Goal: Task Accomplishment & Management: Manage account settings

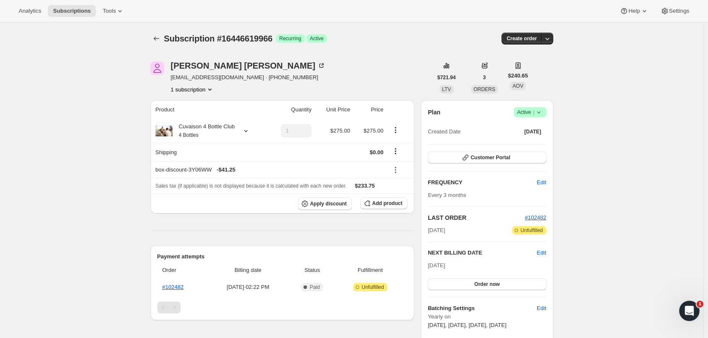
click at [160, 41] on icon "Subscriptions" at bounding box center [156, 38] width 8 height 8
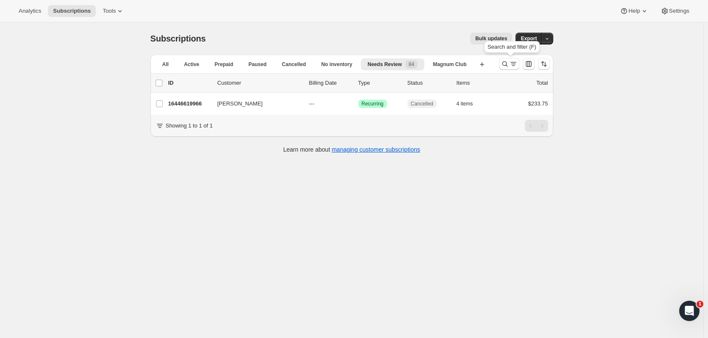
click at [504, 64] on icon "Search and filter results" at bounding box center [505, 64] width 8 height 8
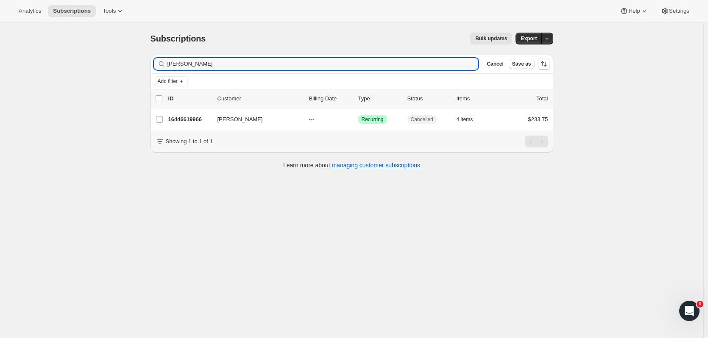
drag, startPoint x: 253, startPoint y: 64, endPoint x: 41, endPoint y: 67, distance: 212.4
click at [41, 67] on div "Subscriptions. This page is ready Subscriptions Bulk updates More actions Bulk …" at bounding box center [351, 191] width 703 height 338
type input "kazeem"
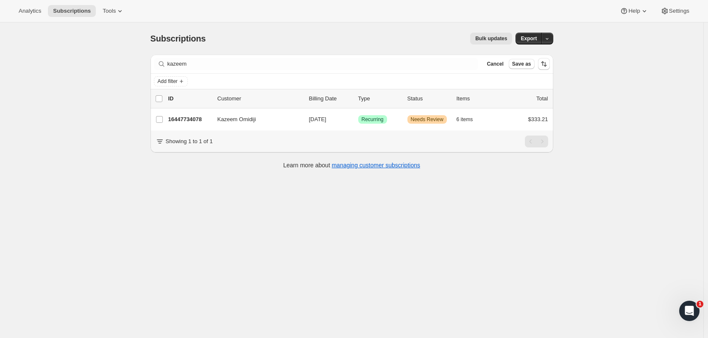
click at [196, 123] on p "16447734078" at bounding box center [189, 119] width 42 height 8
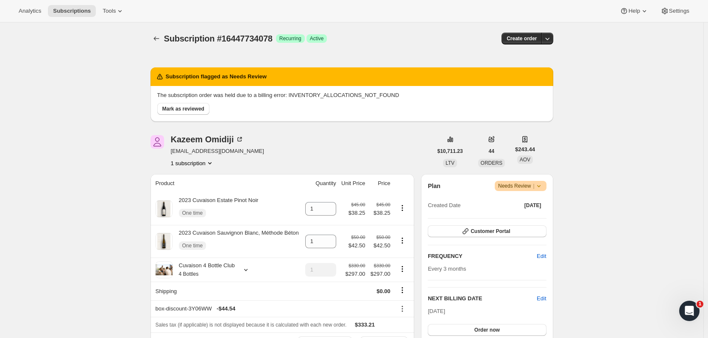
click at [157, 39] on icon "Subscriptions" at bounding box center [156, 38] width 8 height 8
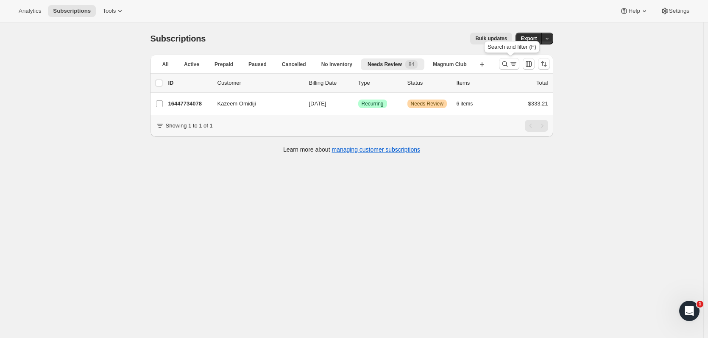
click at [506, 68] on button "Search and filter results" at bounding box center [509, 64] width 20 height 12
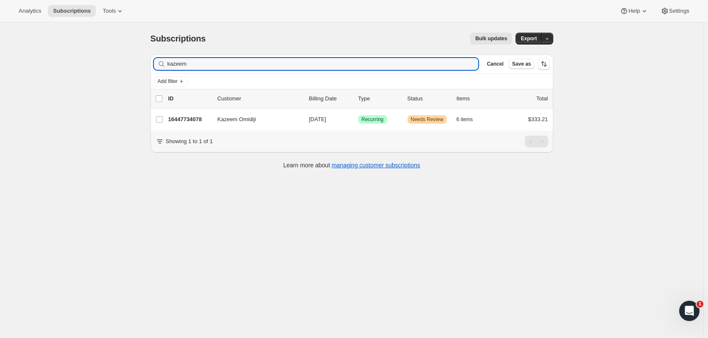
drag, startPoint x: 198, startPoint y: 68, endPoint x: 118, endPoint y: 67, distance: 79.7
click at [118, 67] on div "Subscriptions. This page is ready Subscriptions Bulk updates More actions Bulk …" at bounding box center [351, 191] width 703 height 338
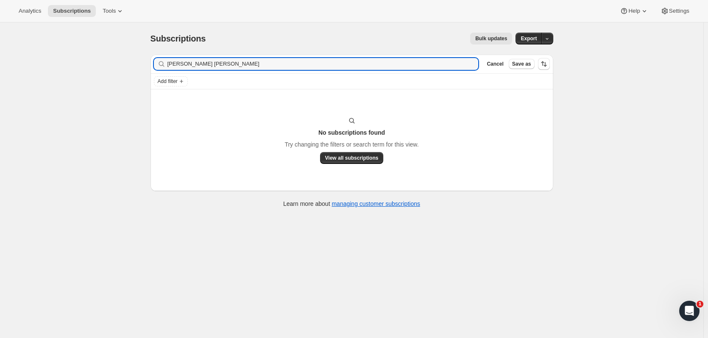
drag, startPoint x: 182, startPoint y: 64, endPoint x: 157, endPoint y: 66, distance: 25.6
click at [157, 66] on div "mark brad Clear" at bounding box center [316, 64] width 325 height 12
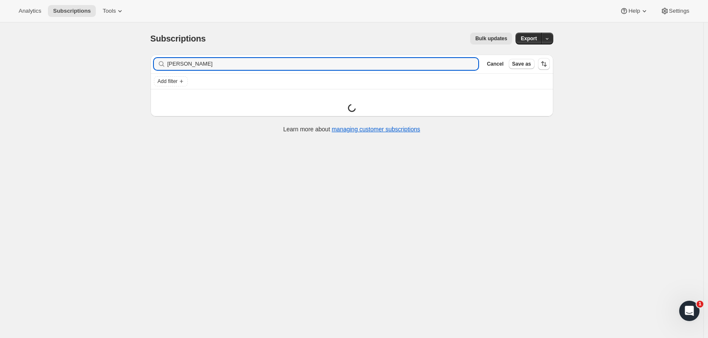
click at [194, 69] on input "brad" at bounding box center [322, 64] width 311 height 12
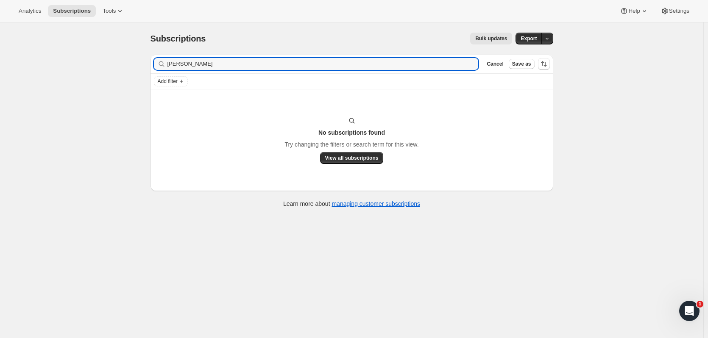
type input "[PERSON_NAME]"
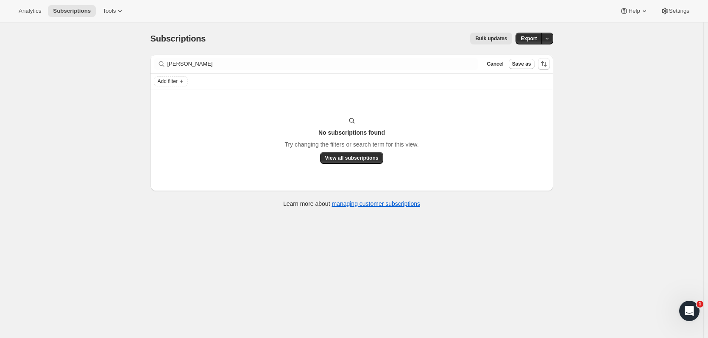
click at [162, 62] on icon at bounding box center [161, 64] width 8 height 8
click at [182, 41] on span "Subscriptions" at bounding box center [178, 38] width 56 height 9
click at [499, 67] on button "Cancel" at bounding box center [494, 64] width 23 height 10
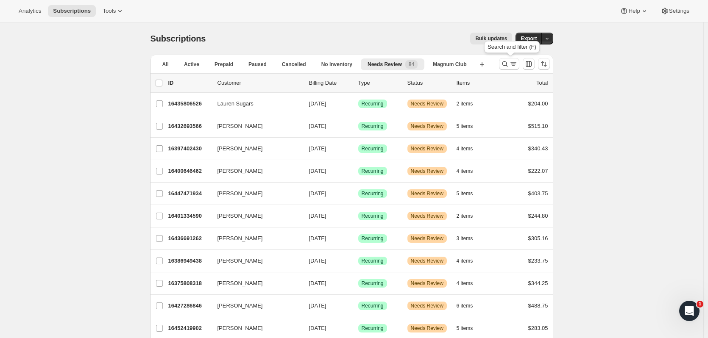
click at [502, 66] on button "Search and filter results" at bounding box center [509, 64] width 20 height 12
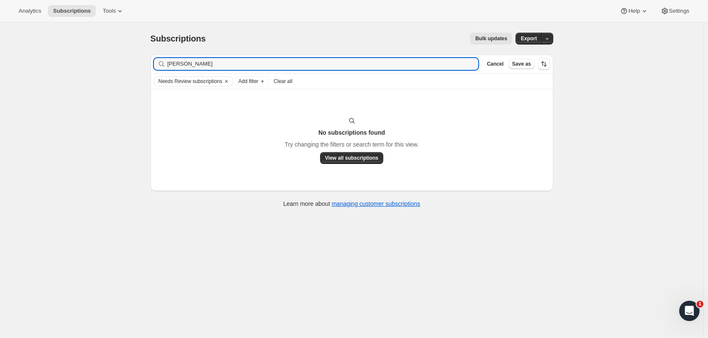
type input "[PERSON_NAME]"
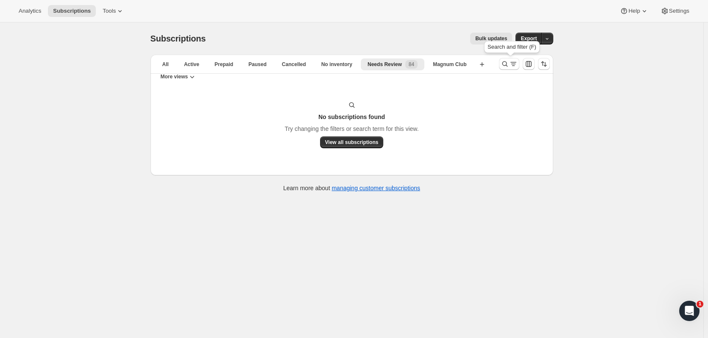
click at [503, 67] on icon "Search and filter results" at bounding box center [505, 64] width 8 height 8
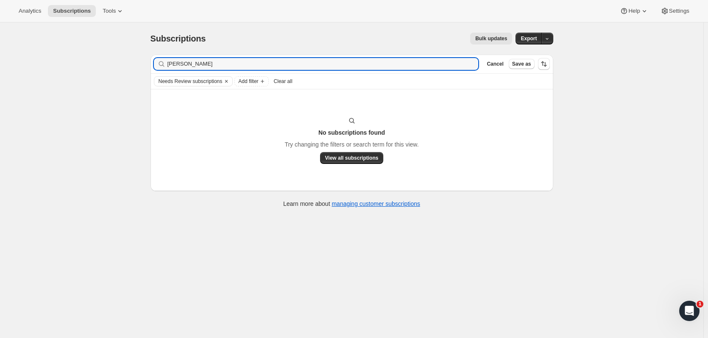
drag, startPoint x: 180, startPoint y: 67, endPoint x: 110, endPoint y: 69, distance: 69.9
click at [110, 69] on div "Subscriptions. This page is ready Subscriptions Bulk updates More actions Bulk …" at bounding box center [351, 191] width 703 height 338
drag, startPoint x: 190, startPoint y: 64, endPoint x: 145, endPoint y: 61, distance: 45.4
click at [155, 56] on div "Filter subscribers [PERSON_NAME] Clear Cancel Save as" at bounding box center [351, 64] width 403 height 19
type input "[PERSON_NAME]"
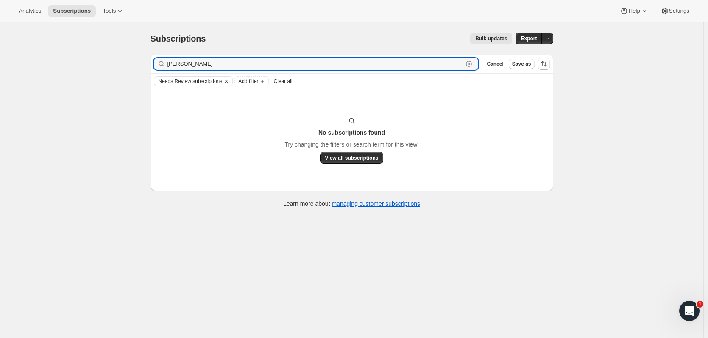
click at [472, 62] on icon "button" at bounding box center [469, 64] width 6 height 6
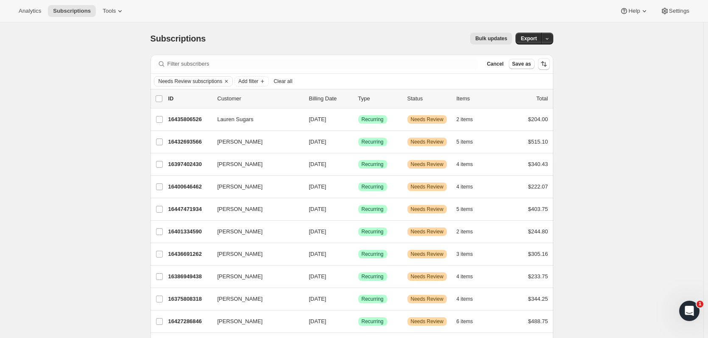
click at [229, 85] on button "Clear" at bounding box center [226, 81] width 8 height 9
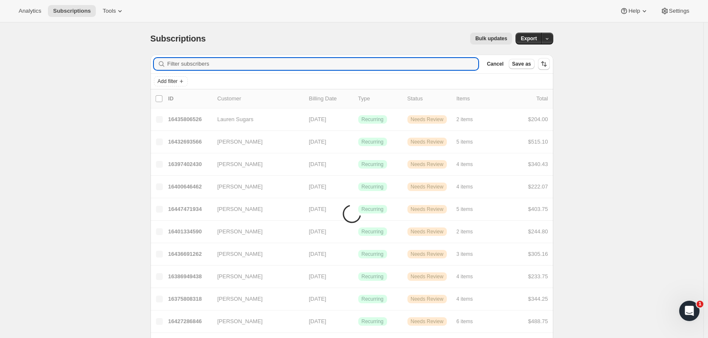
click at [220, 67] on input "Filter subscribers" at bounding box center [322, 64] width 311 height 12
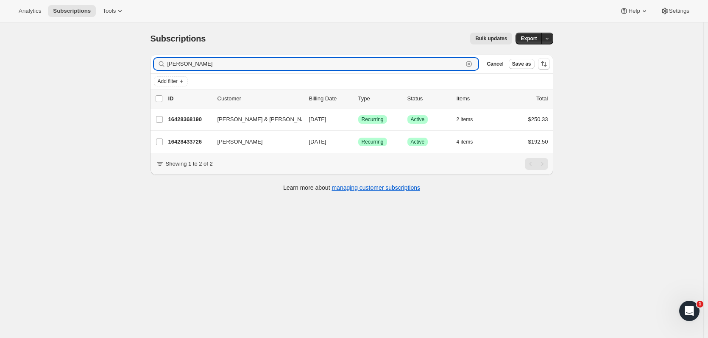
type input "[PERSON_NAME]"
click at [184, 118] on p "16428368190" at bounding box center [189, 119] width 42 height 8
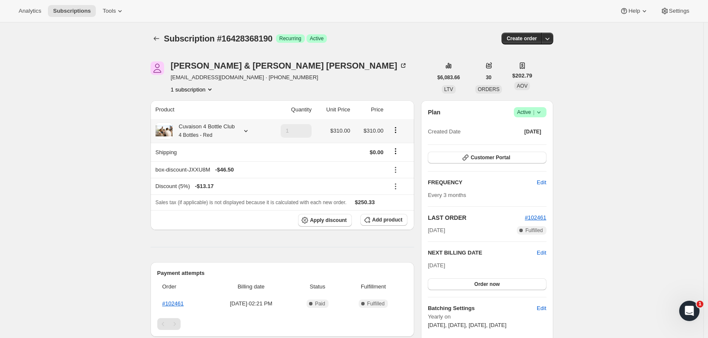
click at [249, 131] on icon at bounding box center [246, 131] width 8 height 8
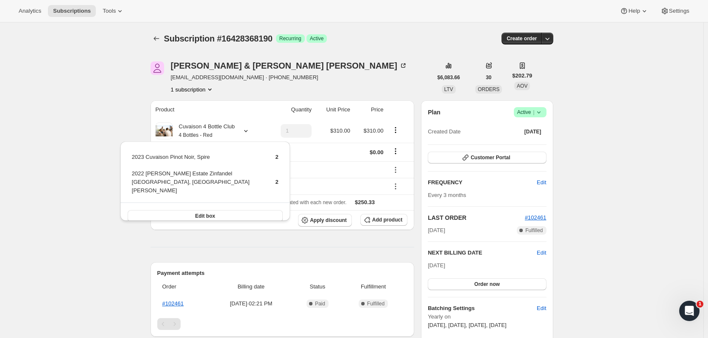
click at [156, 37] on icon "Subscriptions" at bounding box center [156, 38] width 8 height 8
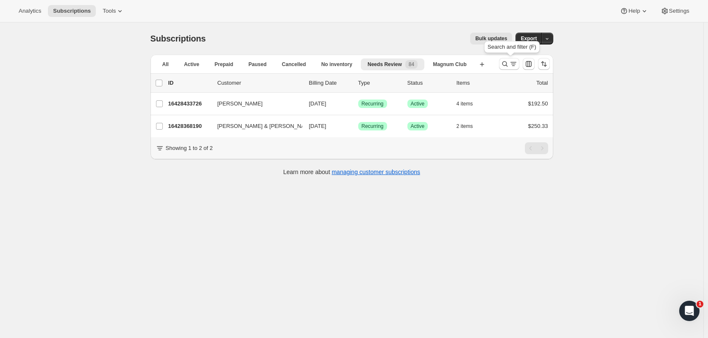
click at [505, 66] on icon "Search and filter results" at bounding box center [505, 64] width 8 height 8
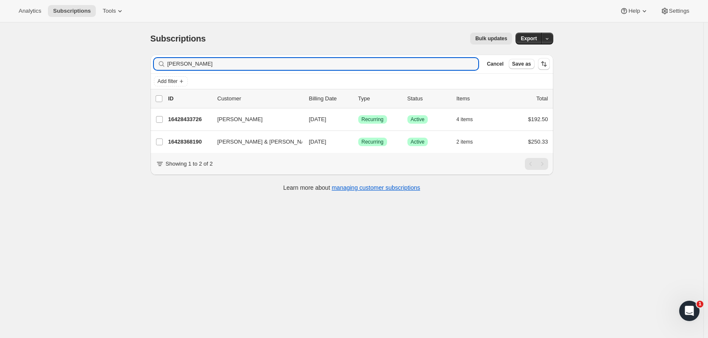
drag, startPoint x: 172, startPoint y: 62, endPoint x: 133, endPoint y: 62, distance: 38.6
click at [133, 62] on div "Subscriptions. This page is ready Subscriptions Bulk updates More actions Bulk …" at bounding box center [351, 191] width 703 height 338
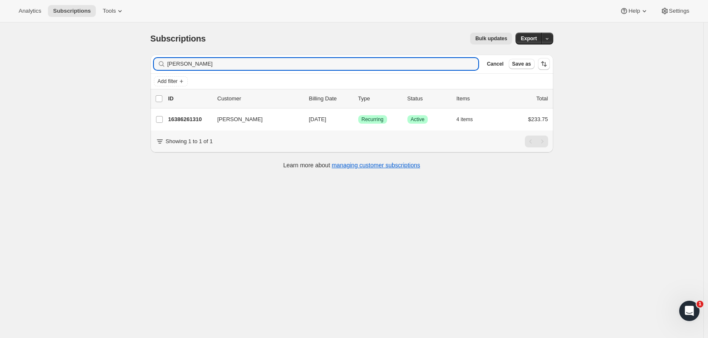
type input "[PERSON_NAME]"
click at [195, 122] on p "16386261310" at bounding box center [189, 119] width 42 height 8
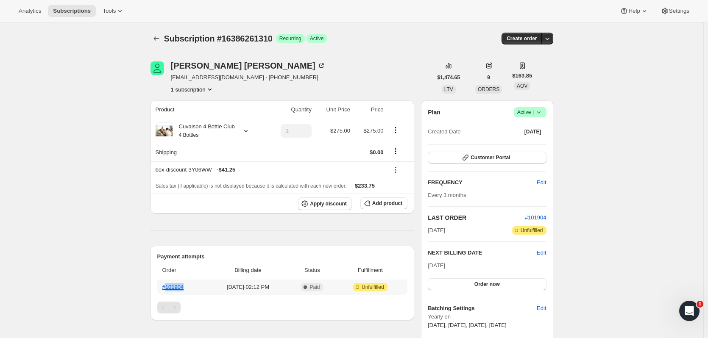
drag, startPoint x: 196, startPoint y: 289, endPoint x: 167, endPoint y: 289, distance: 28.8
click at [167, 289] on th "#101904" at bounding box center [182, 287] width 50 height 15
copy link "101904"
click at [223, 127] on div "Cuvaison 4 Bottle Club 4 Bottles" at bounding box center [203, 130] width 62 height 17
